Goal: Complete application form

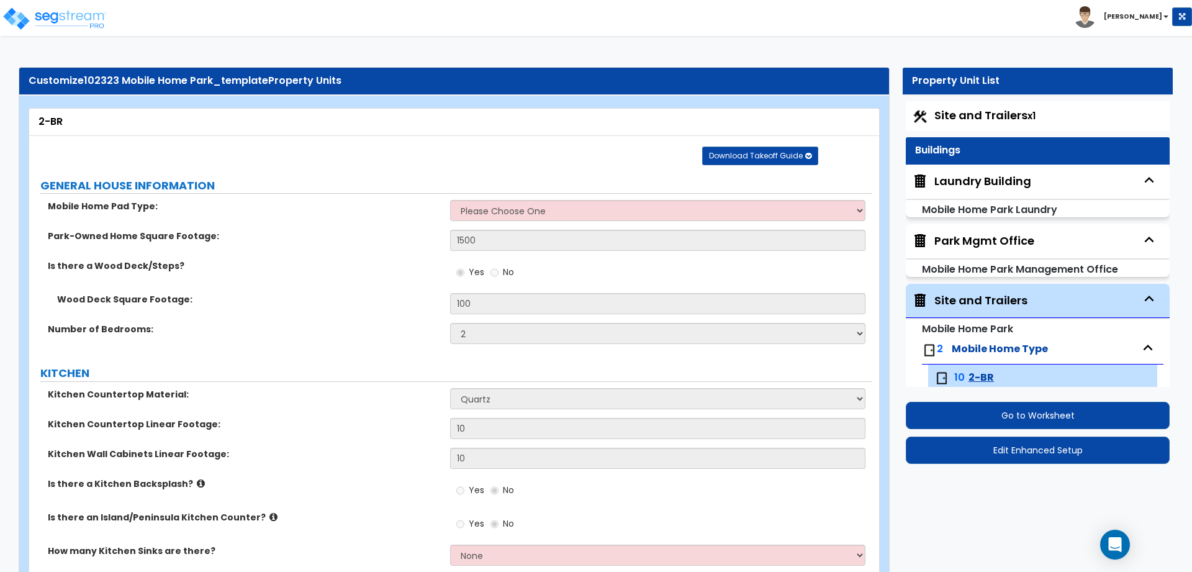
select select "2"
select select "4"
select select "2"
select select "1"
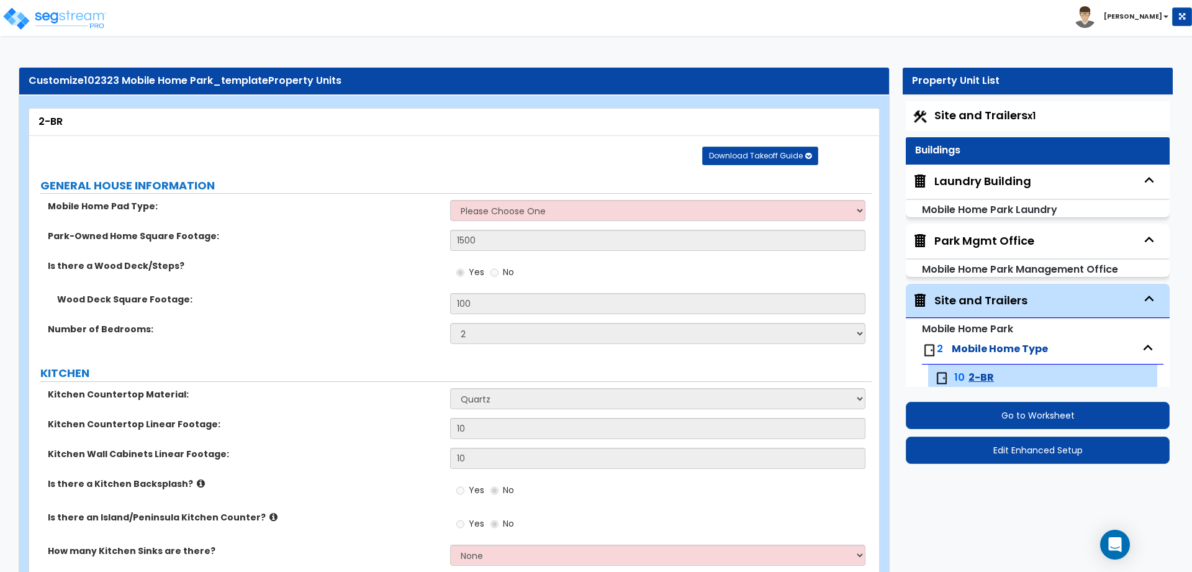
select select "2"
select select "3"
select select "2"
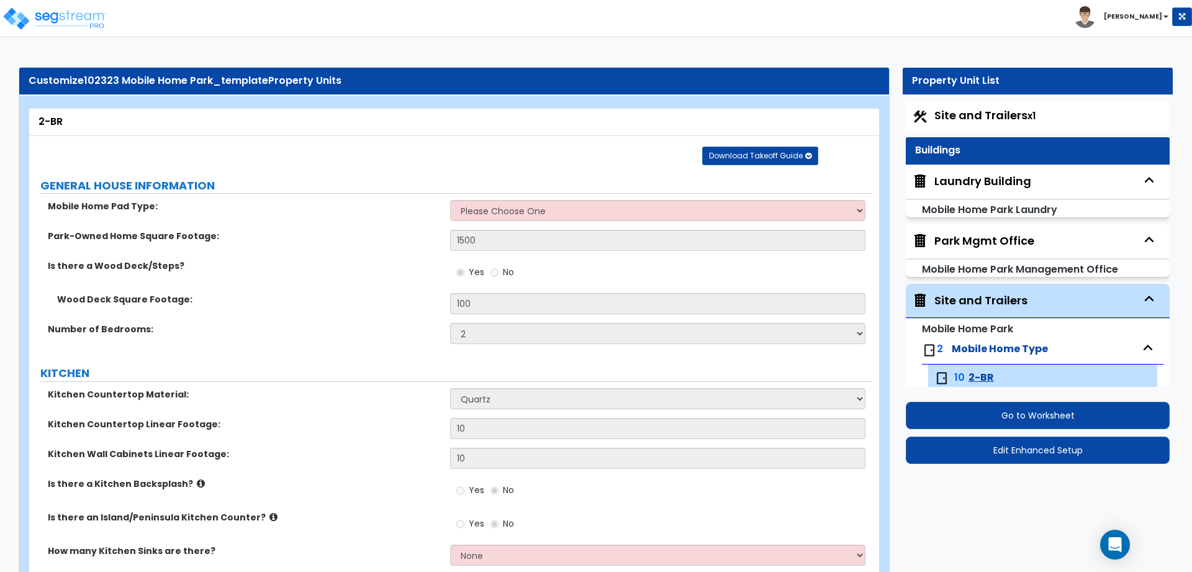
scroll to position [1, 0]
